Goal: Ask a question

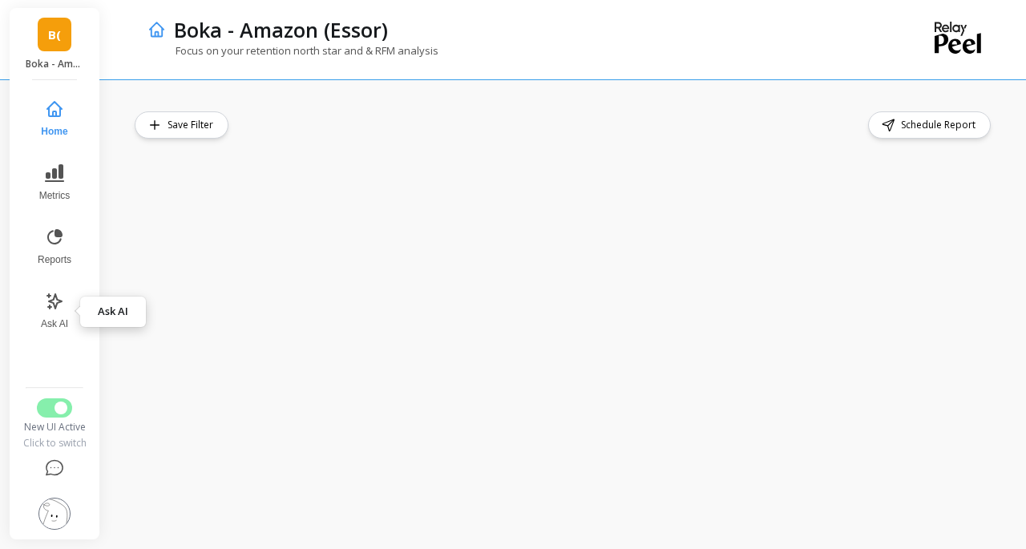
click at [55, 317] on button "Ask AI" at bounding box center [54, 311] width 53 height 58
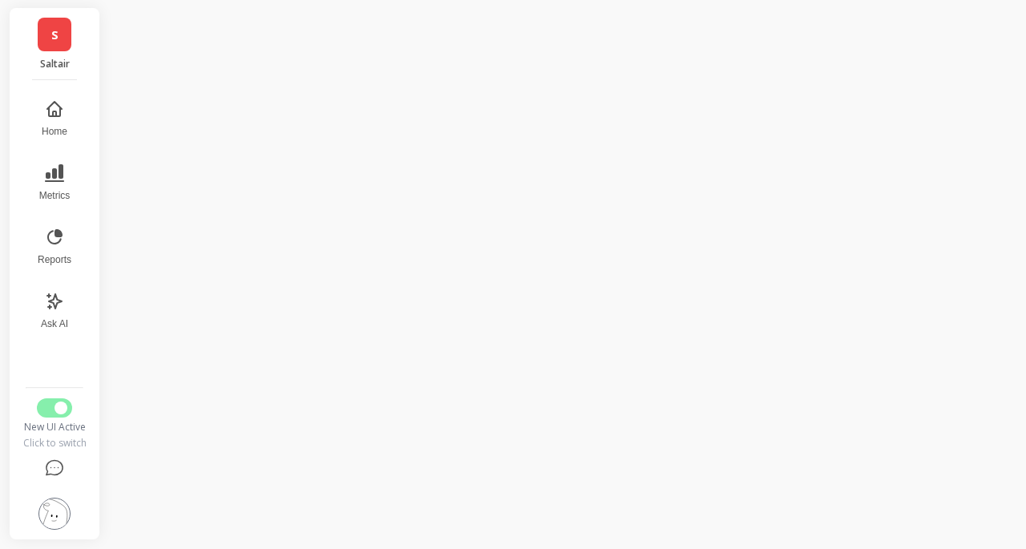
click at [51, 315] on button "Ask AI" at bounding box center [54, 311] width 53 height 58
